Goal: Complete application form

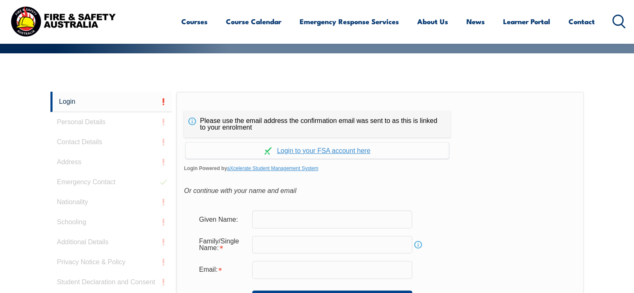
scroll to position [222, 0]
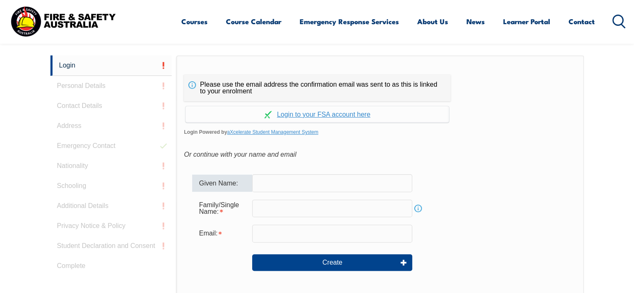
click at [310, 180] on input "text" at bounding box center [332, 182] width 160 height 17
type input "[PERSON_NAME]"
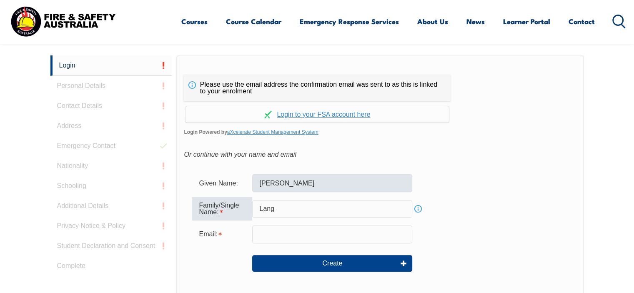
type input "Lang"
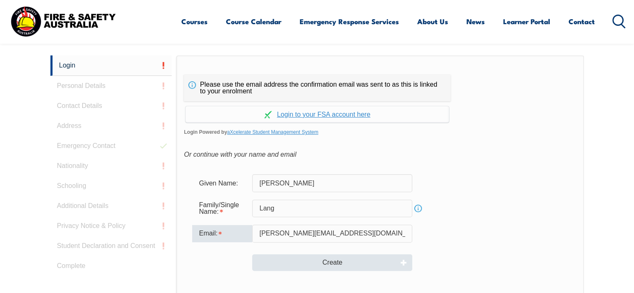
type input "[PERSON_NAME][EMAIL_ADDRESS][DOMAIN_NAME]"
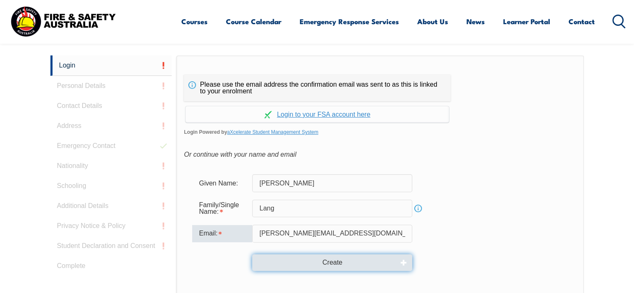
click at [272, 266] on button "Create" at bounding box center [332, 262] width 160 height 17
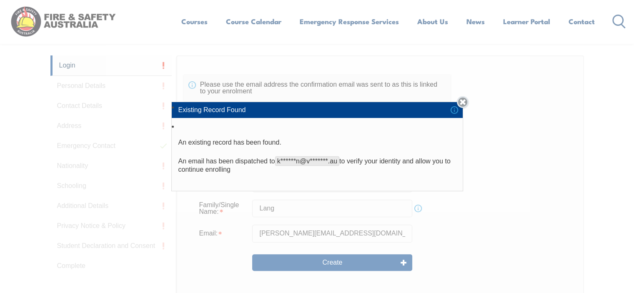
click at [466, 103] on link "Close" at bounding box center [463, 102] width 12 height 12
